Goal: Navigation & Orientation: Find specific page/section

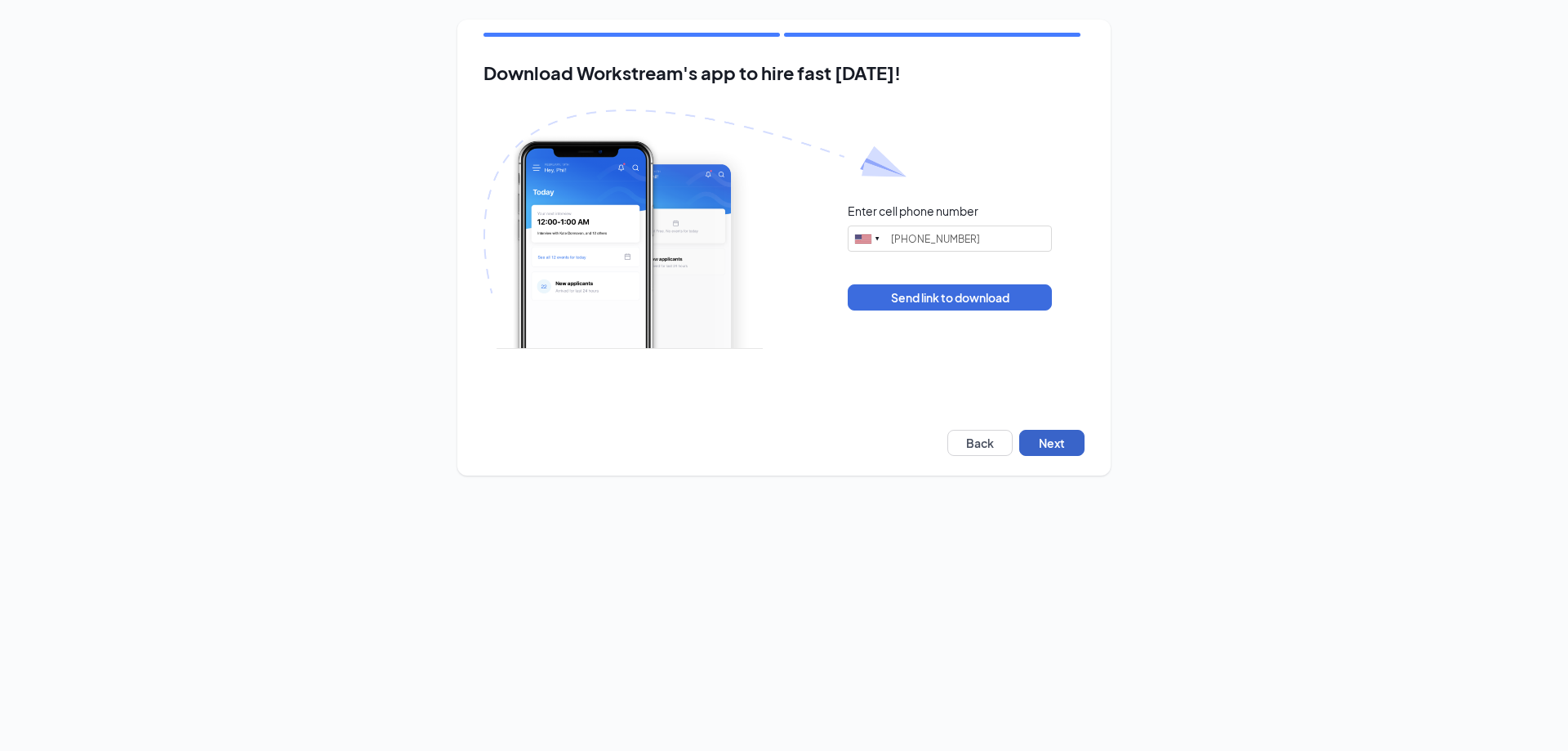
click at [1061, 440] on button "Next" at bounding box center [1051, 443] width 66 height 26
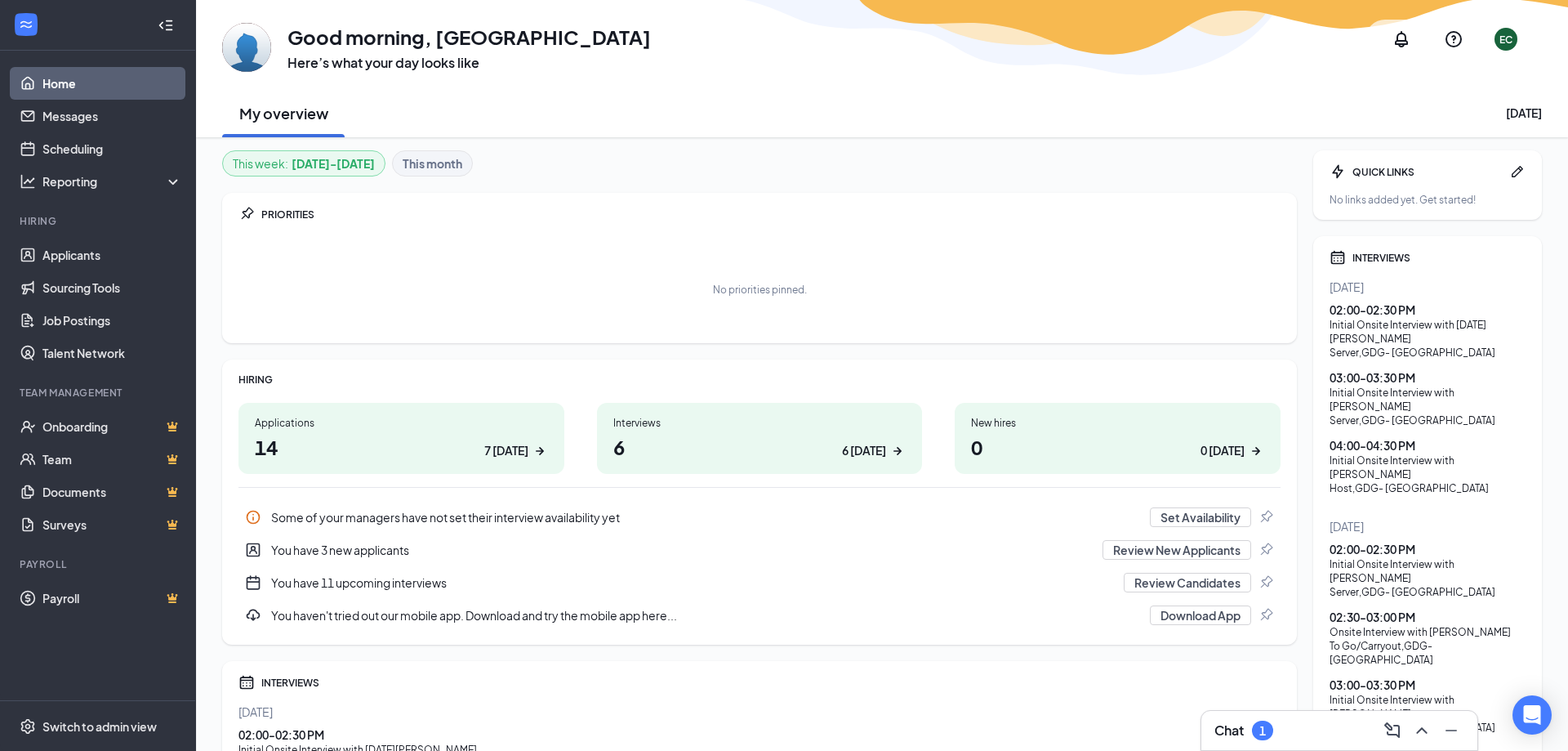
click at [705, 453] on h1 "6 6 today" at bounding box center [759, 446] width 293 height 28
